Goal: Task Accomplishment & Management: Manage account settings

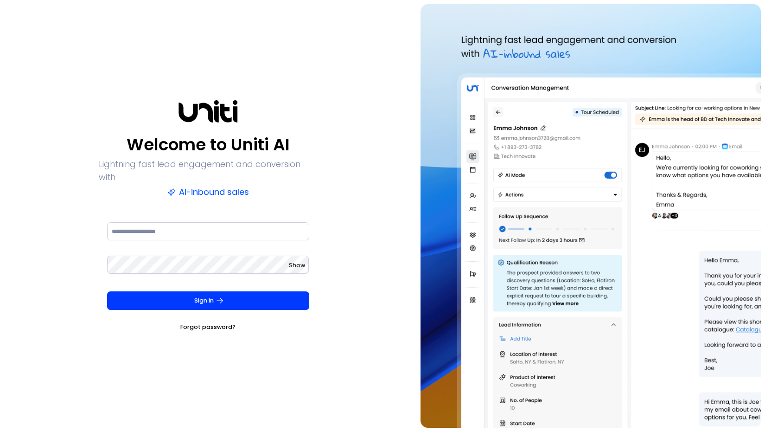
drag, startPoint x: 321, startPoint y: 225, endPoint x: 292, endPoint y: 222, distance: 29.4
click at [307, 223] on div "Welcome to Uniti AI Lightning fast lead engagement and conversion with AI-inbou…" at bounding box center [208, 215] width 408 height 423
click at [243, 222] on input at bounding box center [208, 231] width 202 height 19
type input "**********"
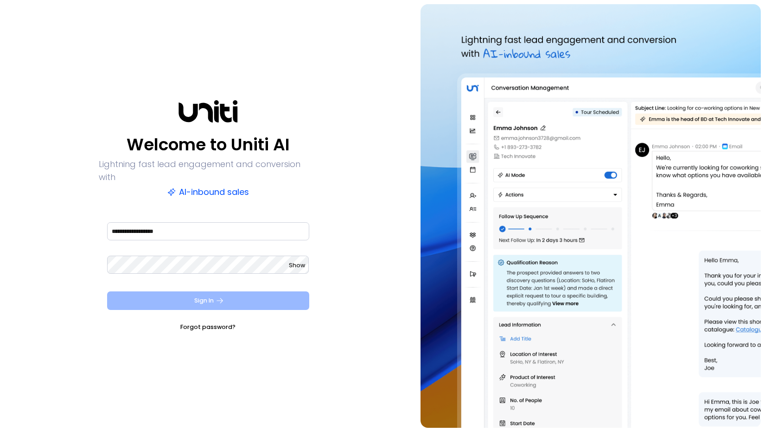
click at [212, 294] on button "Sign In" at bounding box center [208, 300] width 202 height 19
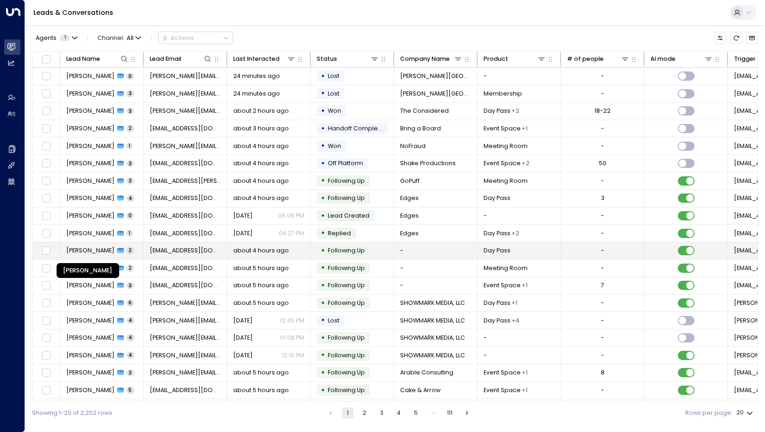
click at [89, 251] on span "Fatima Karwandyar" at bounding box center [90, 250] width 48 height 8
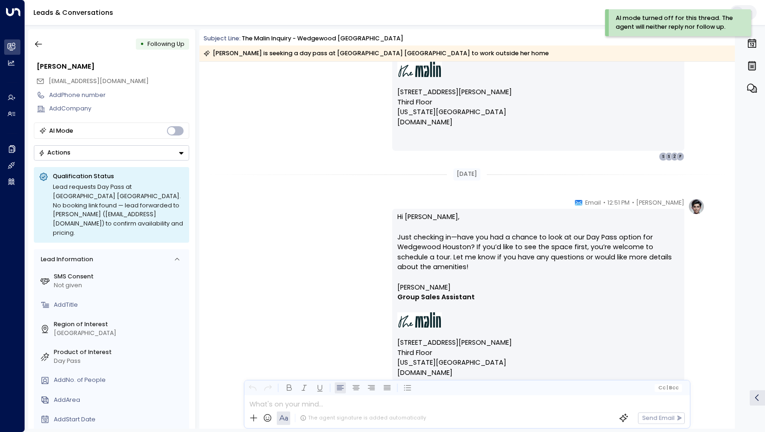
scroll to position [842, 0]
